Goal: Find specific page/section: Find specific page/section

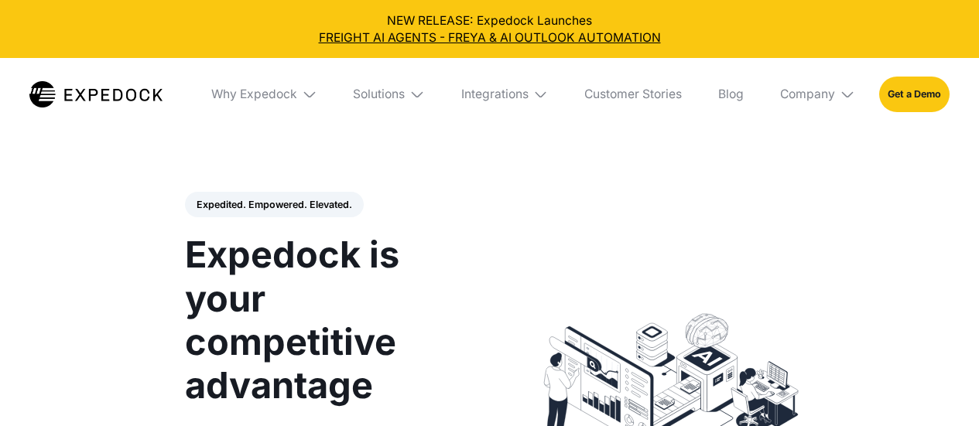
select select
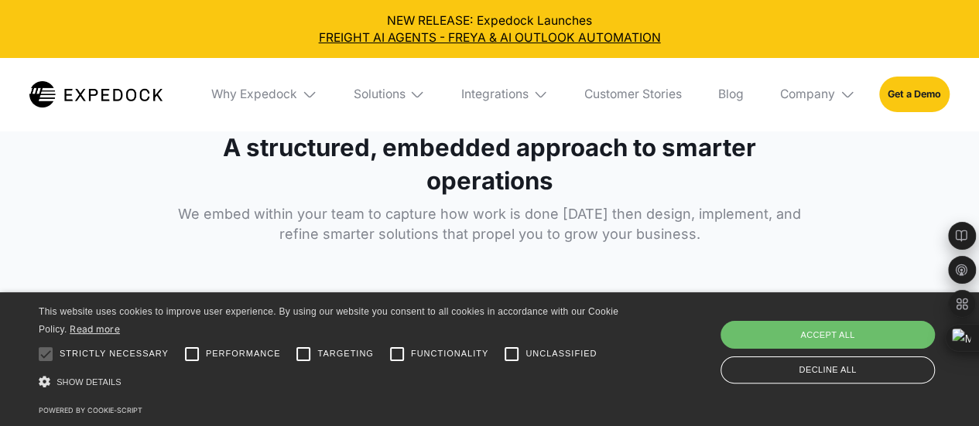
scroll to position [2441, 0]
click at [808, 337] on div "Accept all" at bounding box center [828, 335] width 214 height 28
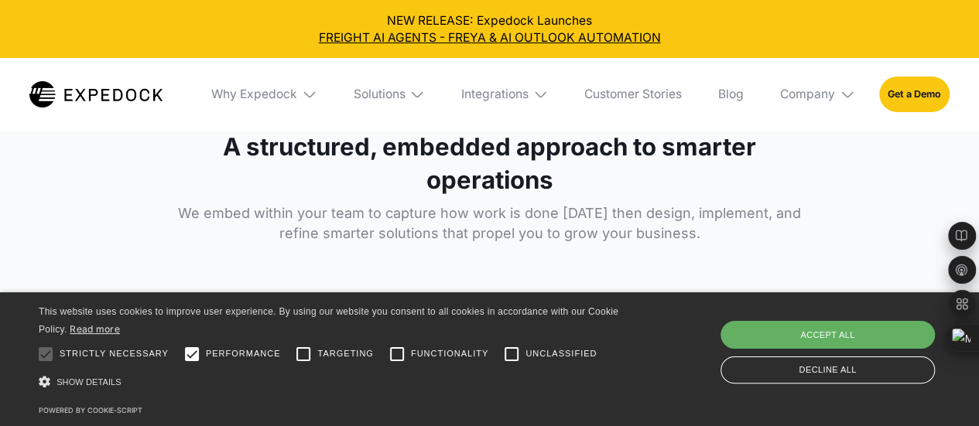
checkbox input "true"
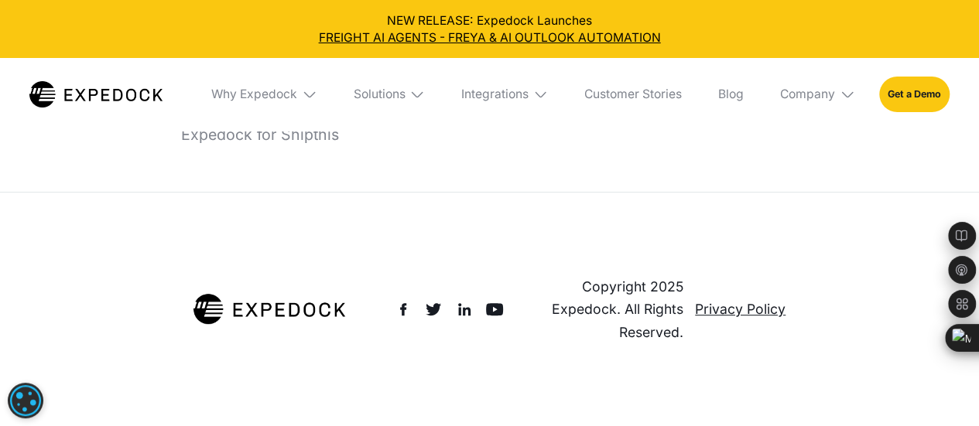
scroll to position [6356, 0]
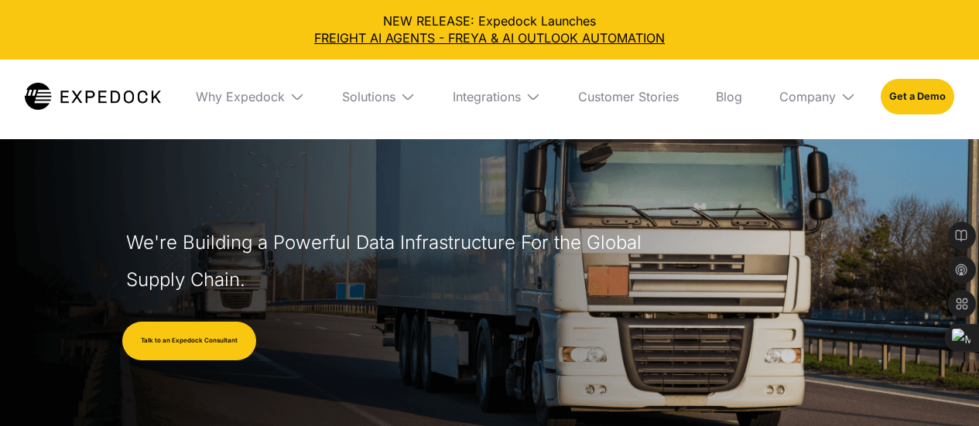
select select
